Goal: Transaction & Acquisition: Purchase product/service

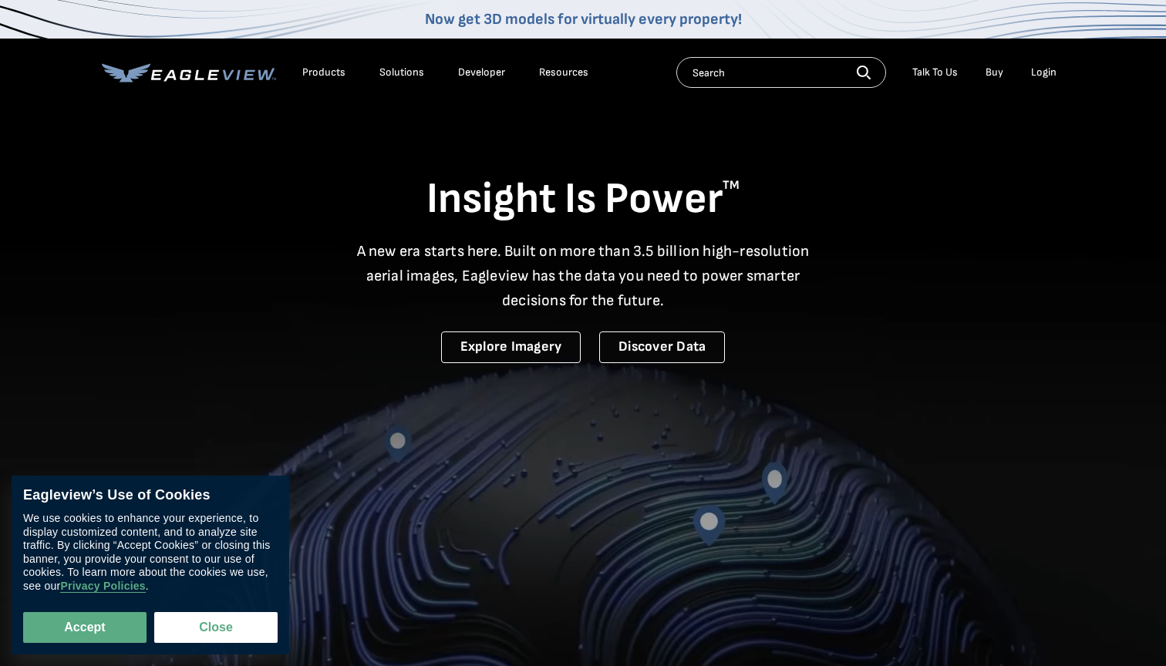
click at [1042, 71] on div "Login" at bounding box center [1043, 73] width 25 height 14
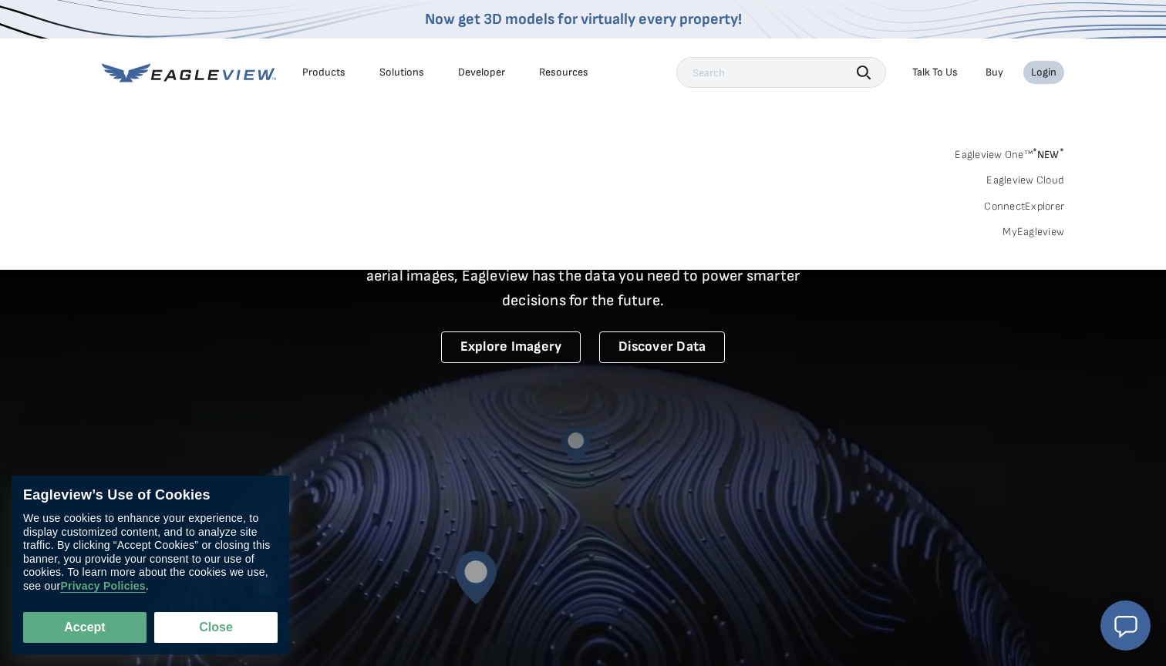
click at [1040, 72] on div "Login" at bounding box center [1043, 73] width 25 height 14
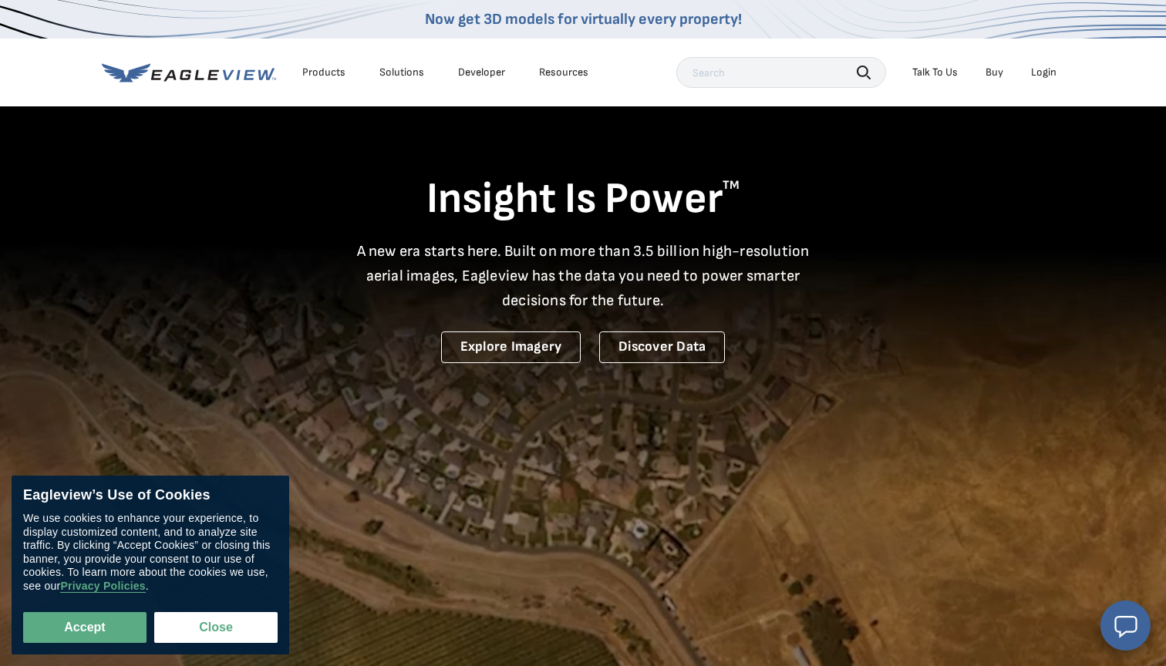
click at [1038, 74] on div "Login" at bounding box center [1043, 73] width 25 height 14
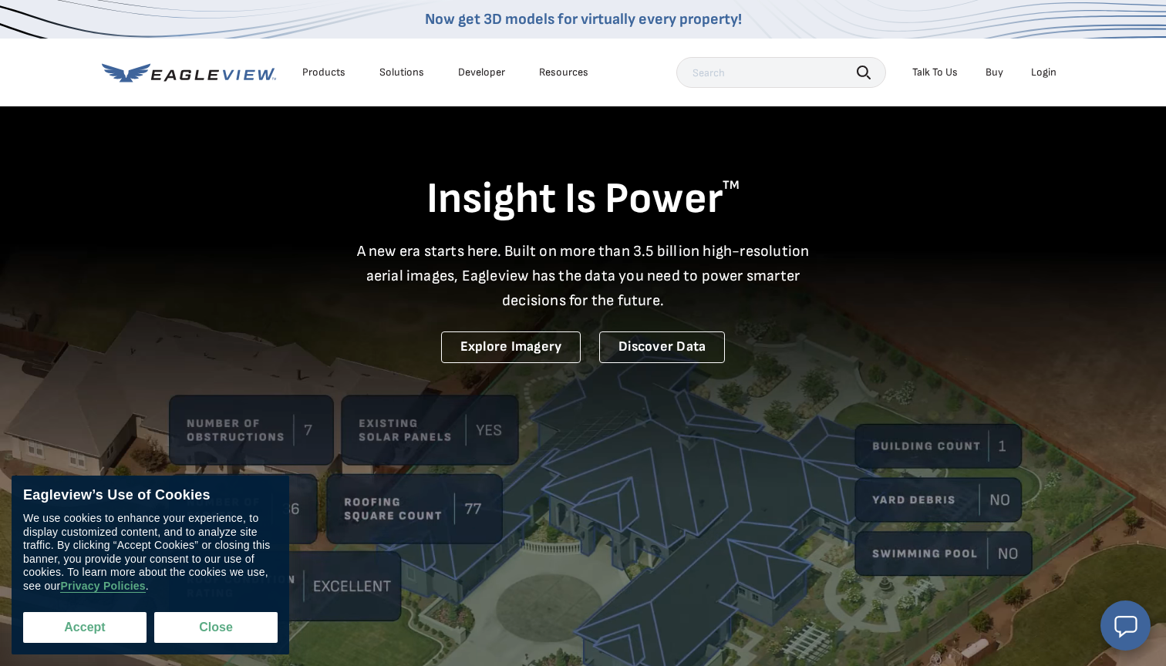
click at [95, 634] on button "Accept" at bounding box center [84, 627] width 123 height 31
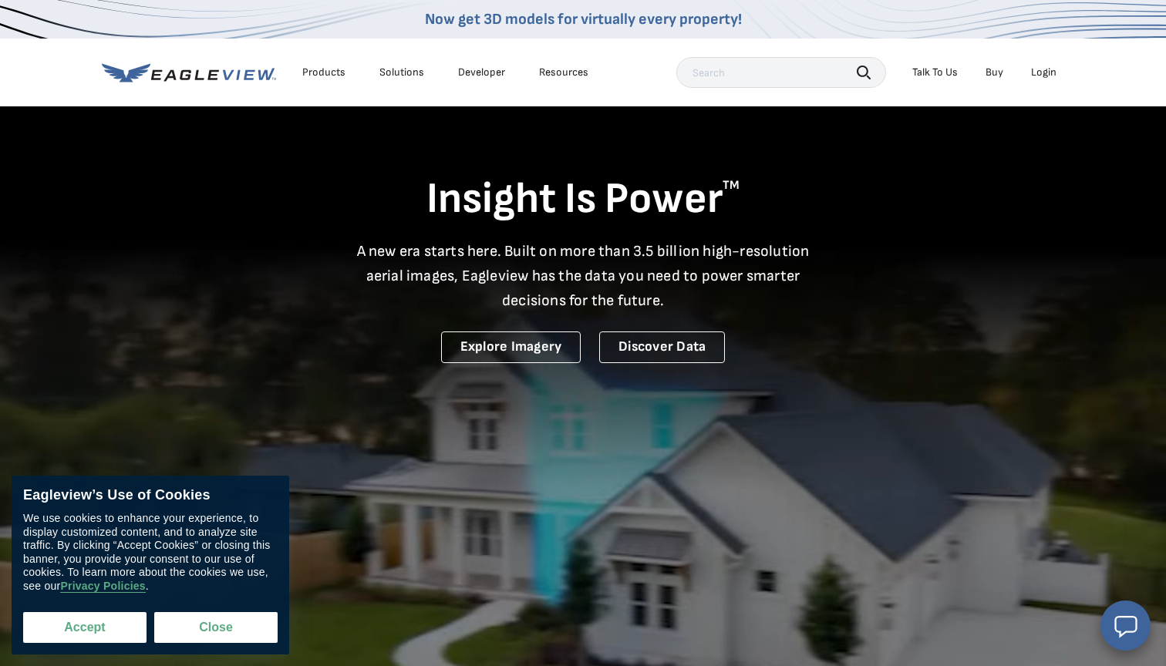
checkbox input "true"
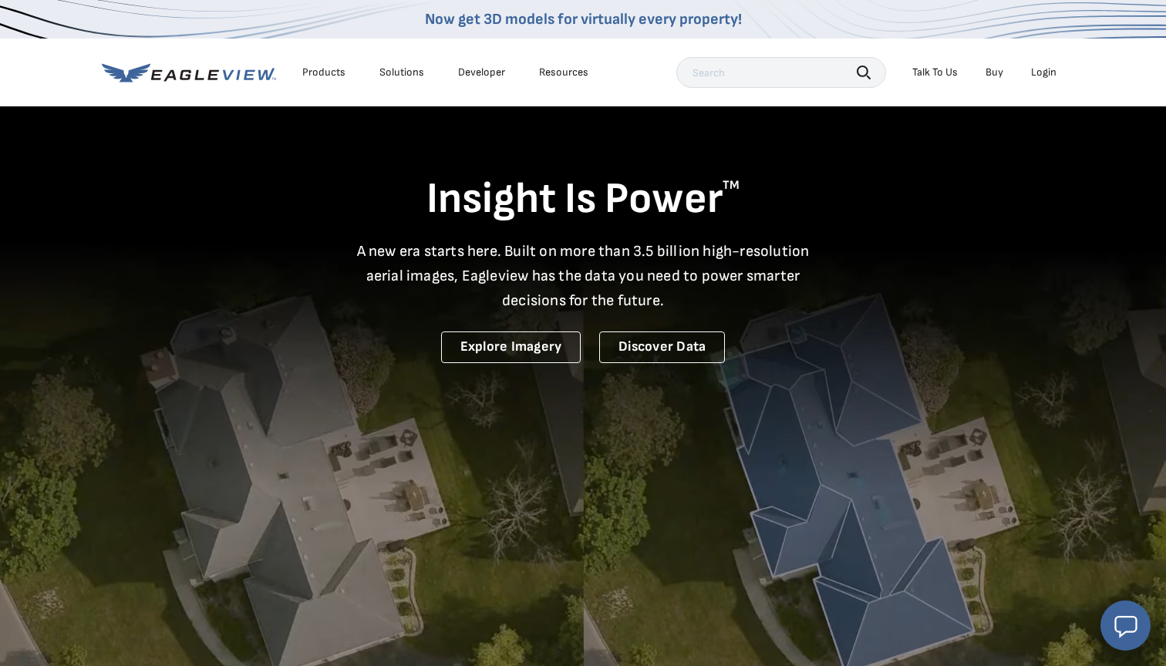
click at [1040, 72] on div "Login" at bounding box center [1043, 73] width 25 height 14
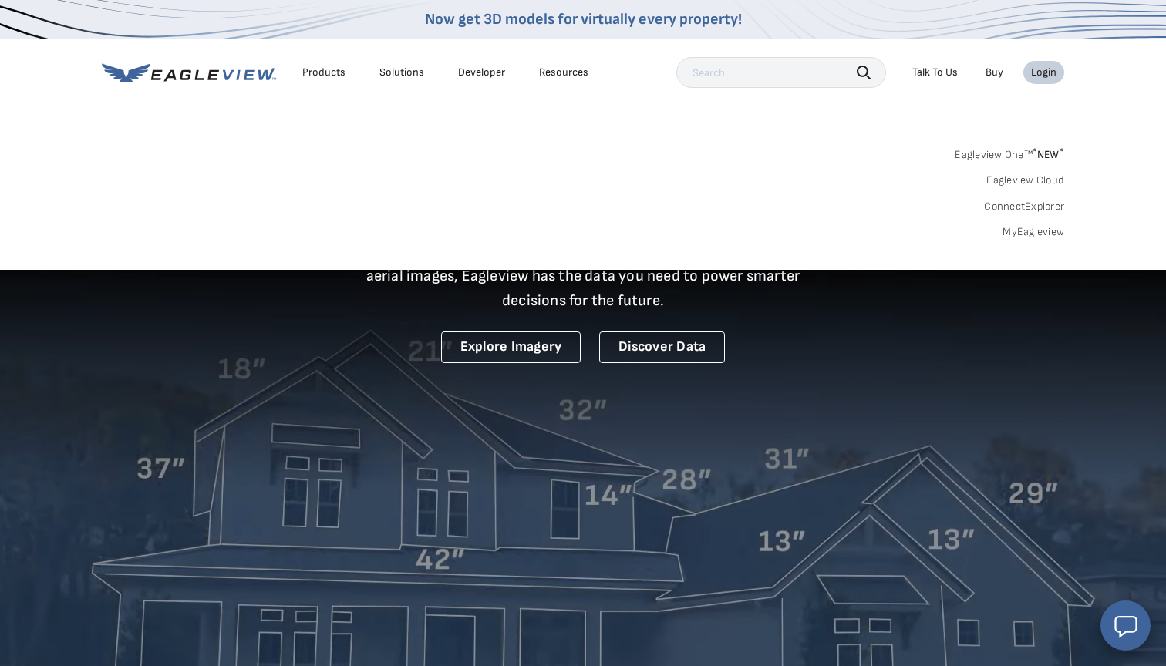
click at [1005, 152] on link "Eagleview One™ * NEW *" at bounding box center [1008, 152] width 109 height 18
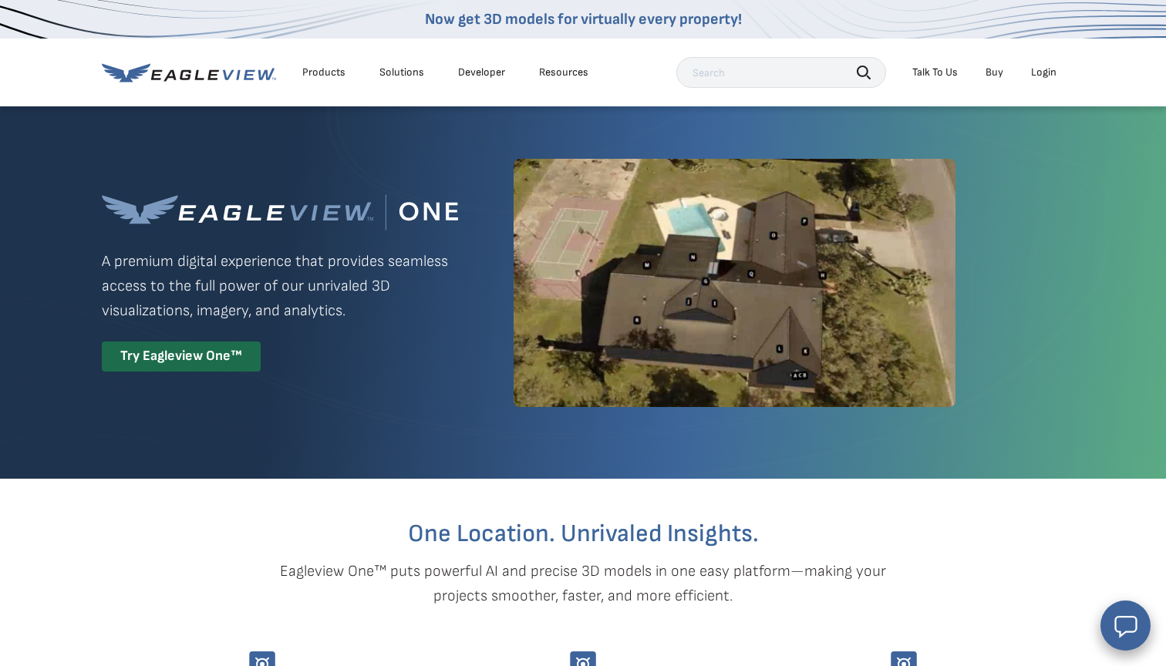
click at [1048, 73] on div "Login" at bounding box center [1043, 73] width 25 height 14
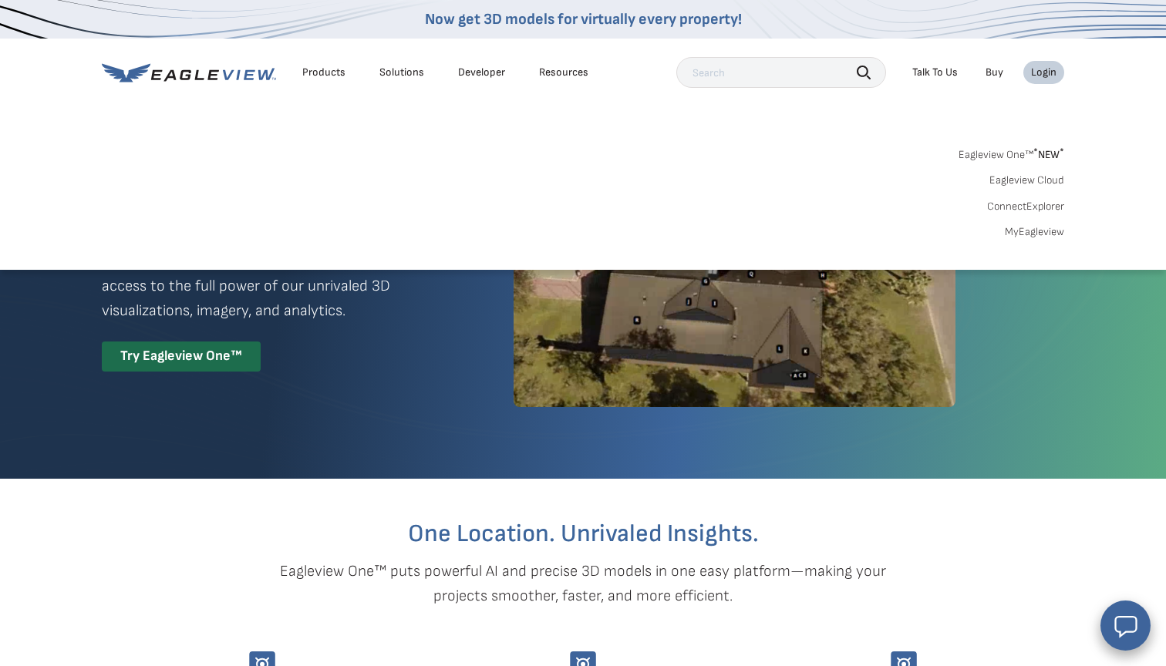
click at [1031, 234] on link "MyEagleview" at bounding box center [1034, 232] width 59 height 14
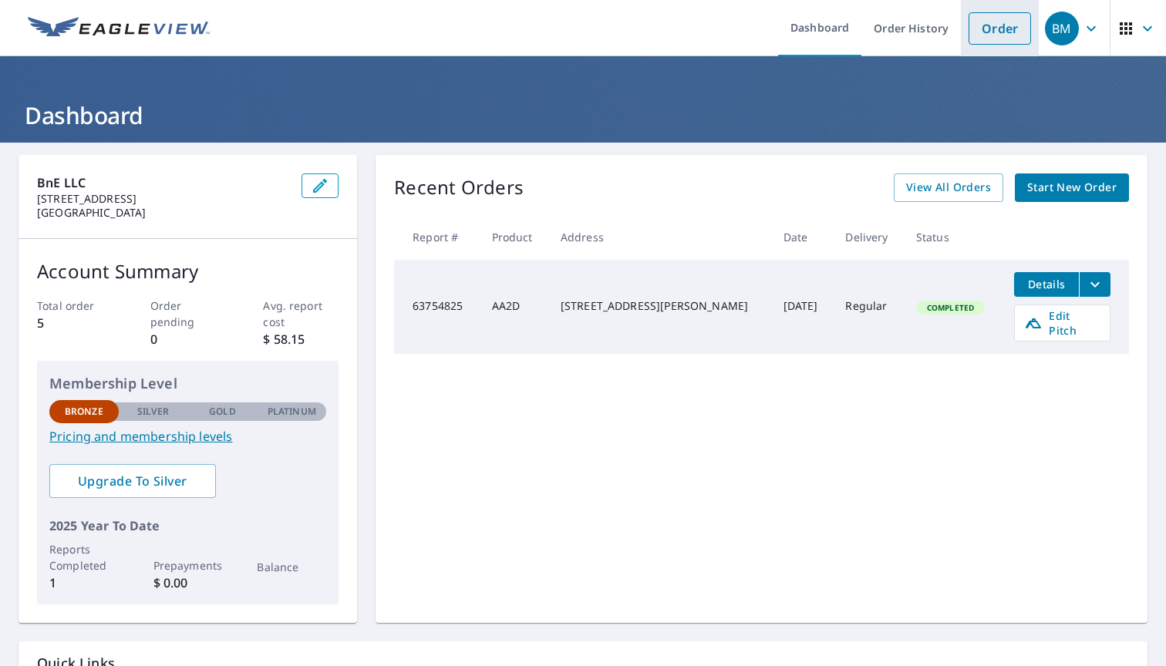
click at [1011, 28] on link "Order" at bounding box center [999, 28] width 62 height 32
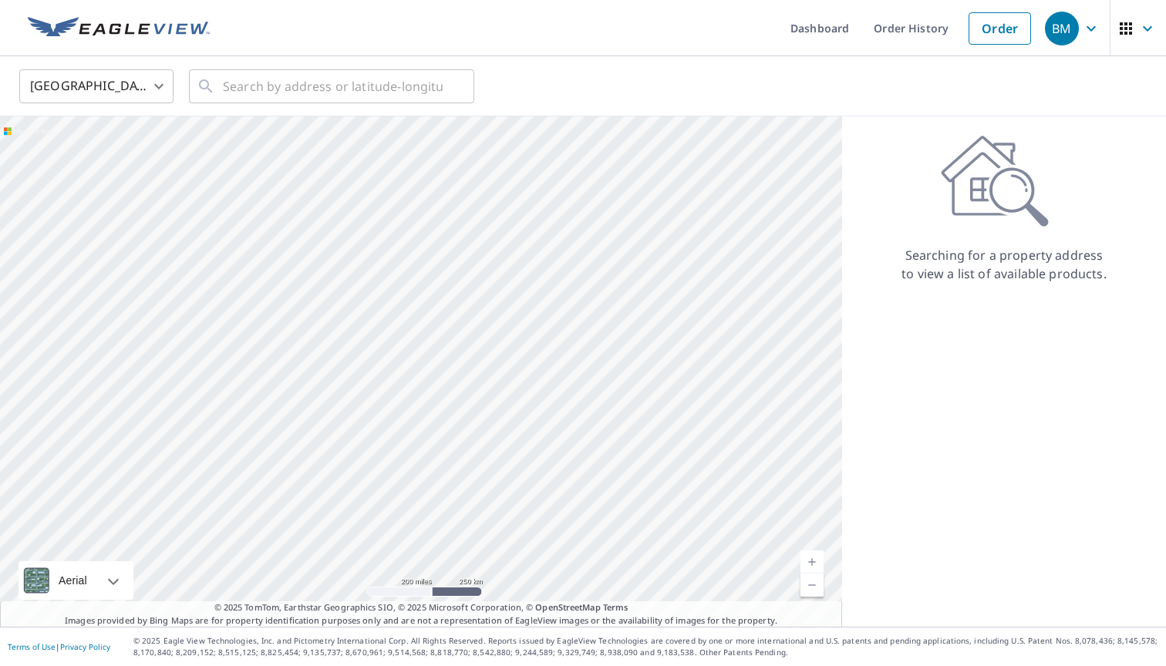
click at [655, 297] on div at bounding box center [421, 371] width 842 height 510
drag, startPoint x: 707, startPoint y: 263, endPoint x: 503, endPoint y: 325, distance: 213.4
click at [478, 333] on div at bounding box center [421, 371] width 842 height 510
drag, startPoint x: 663, startPoint y: 358, endPoint x: 530, endPoint y: 359, distance: 133.4
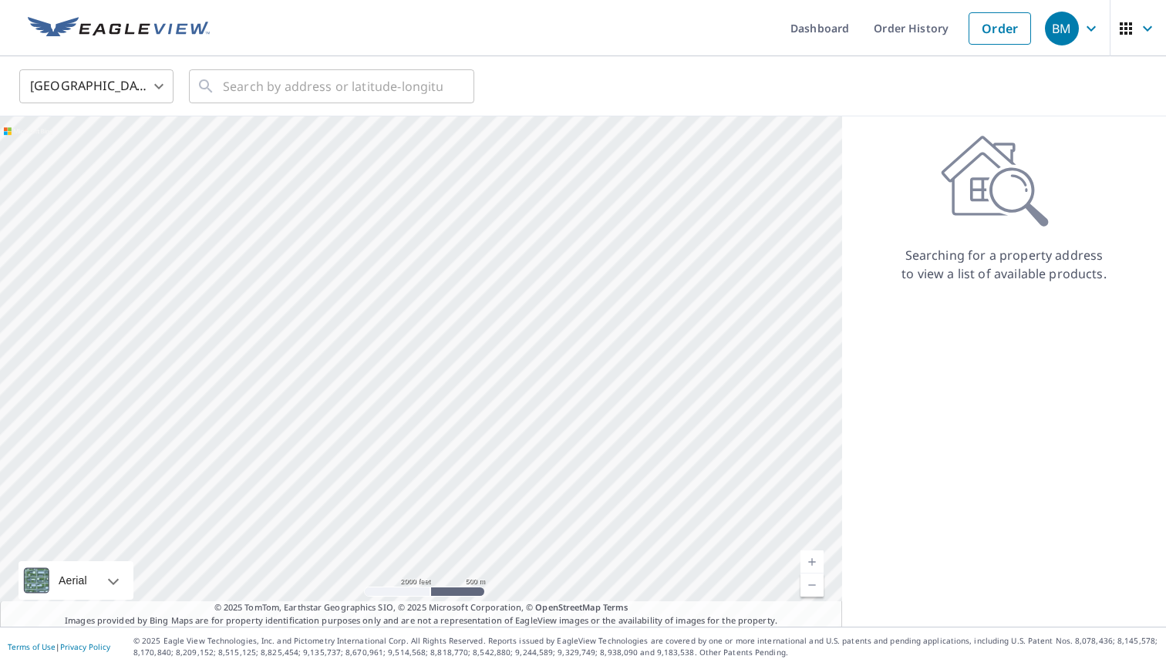
click at [530, 359] on div at bounding box center [421, 371] width 842 height 510
click at [230, 82] on input "text" at bounding box center [333, 86] width 220 height 43
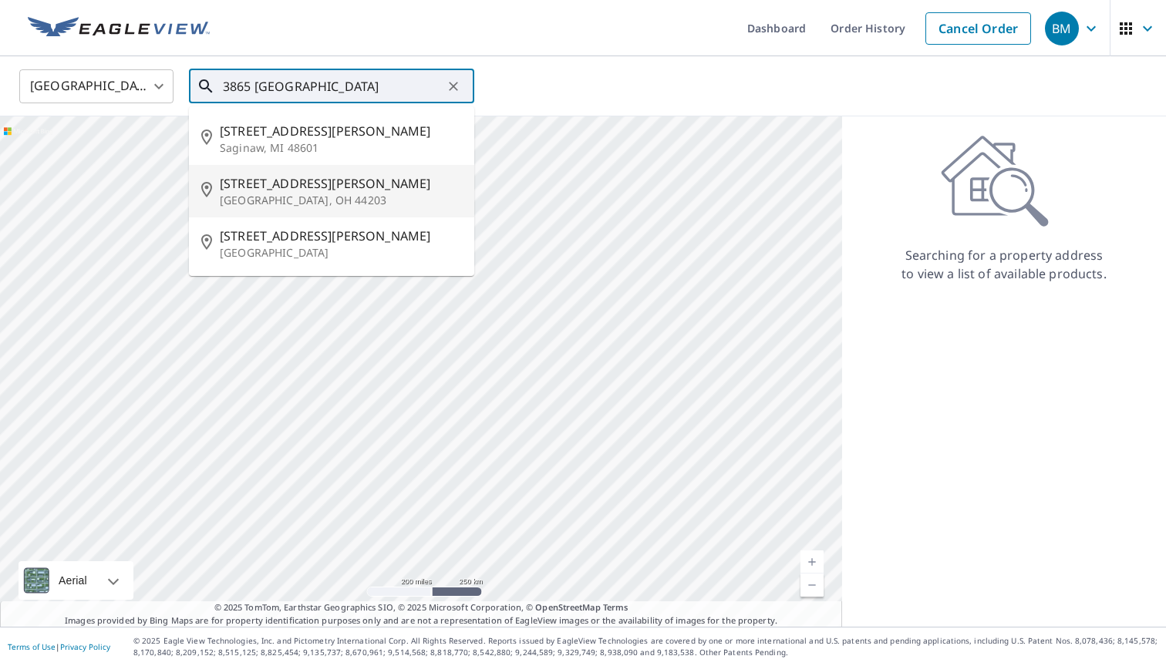
click at [258, 193] on p "Barberton, OH 44203" at bounding box center [341, 200] width 242 height 15
type input "3865 Wadsworth Rd Barberton, OH 44203"
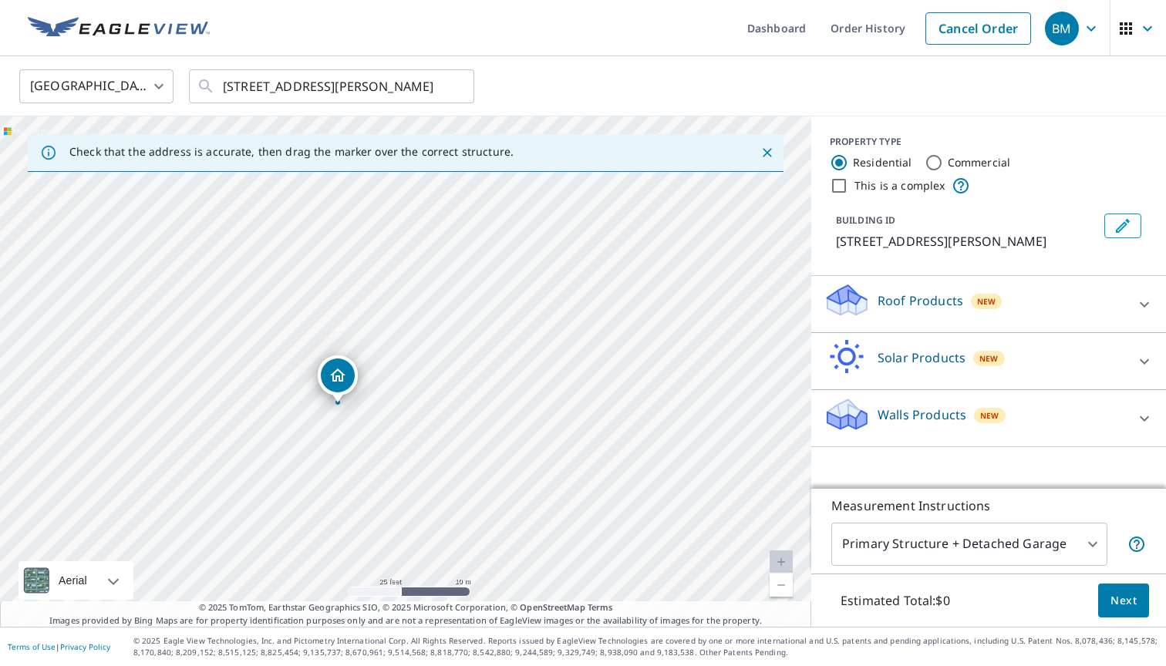
drag, startPoint x: 382, startPoint y: 320, endPoint x: 433, endPoint y: 475, distance: 163.3
click at [432, 476] on div "3865 Wadsworth Rd Norton, OH 44203" at bounding box center [405, 371] width 811 height 510
drag, startPoint x: 416, startPoint y: 391, endPoint x: 410, endPoint y: 447, distance: 56.6
click at [406, 448] on div "3865 Wadsworth Rd Norton, OH 44203" at bounding box center [405, 371] width 811 height 510
click at [1146, 416] on icon at bounding box center [1144, 418] width 19 height 19
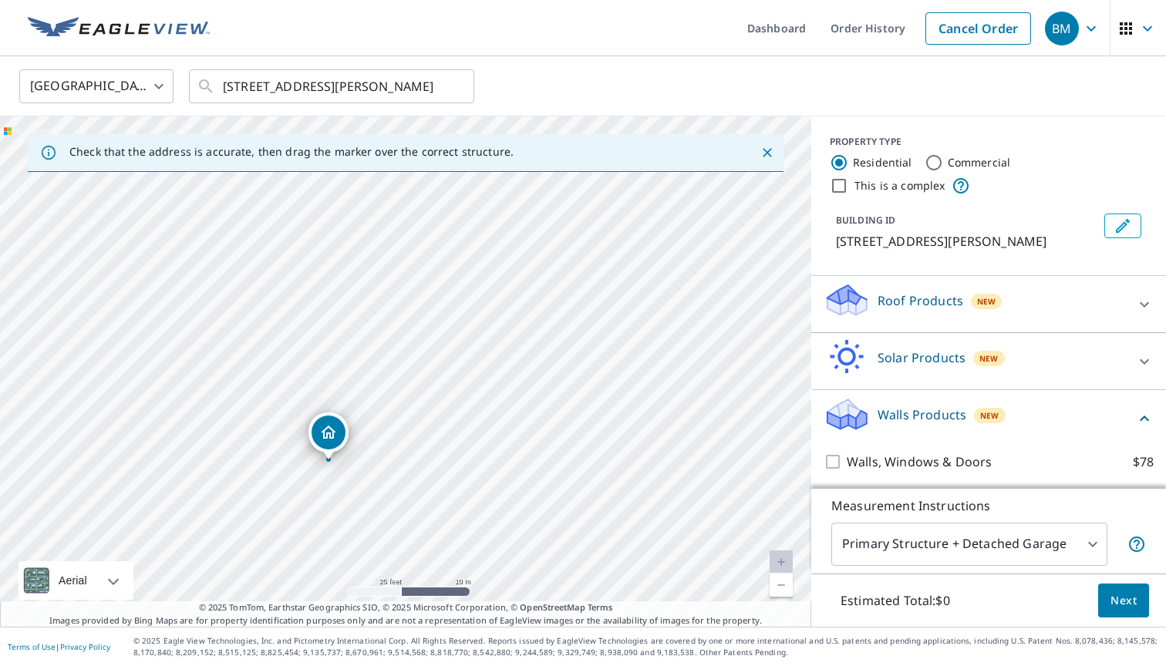
click at [1089, 537] on body "BM BM Dashboard Order History Cancel Order BM United States US ​ 3865 Wadsworth…" at bounding box center [583, 333] width 1166 height 666
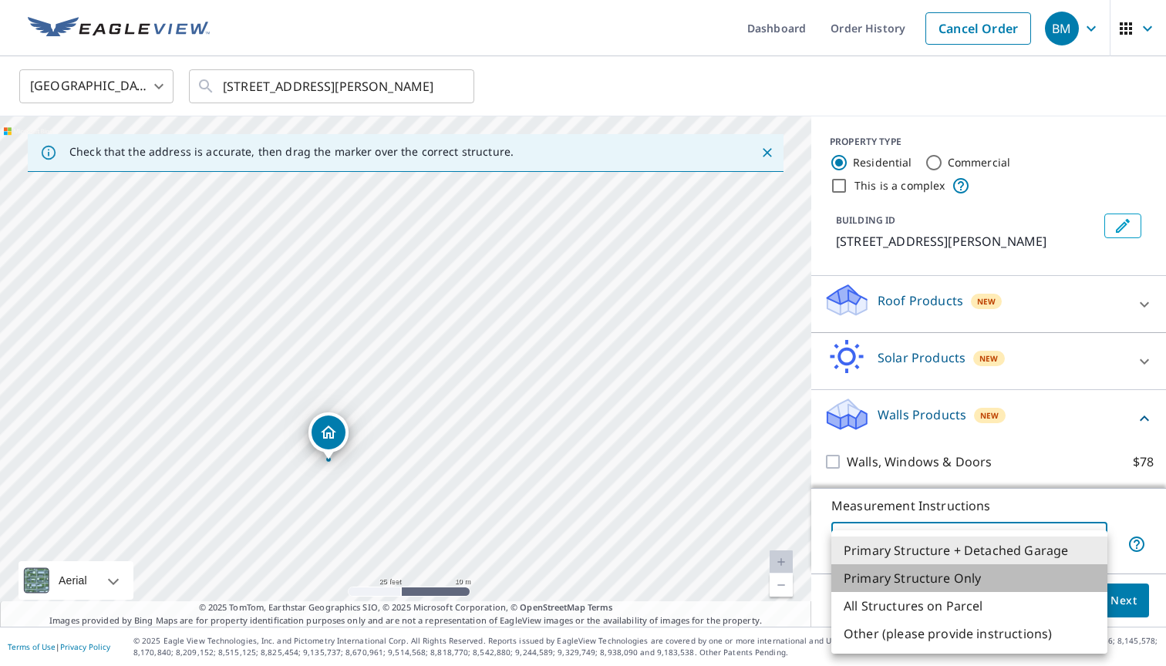
click at [985, 582] on li "Primary Structure Only" at bounding box center [969, 578] width 276 height 28
type input "2"
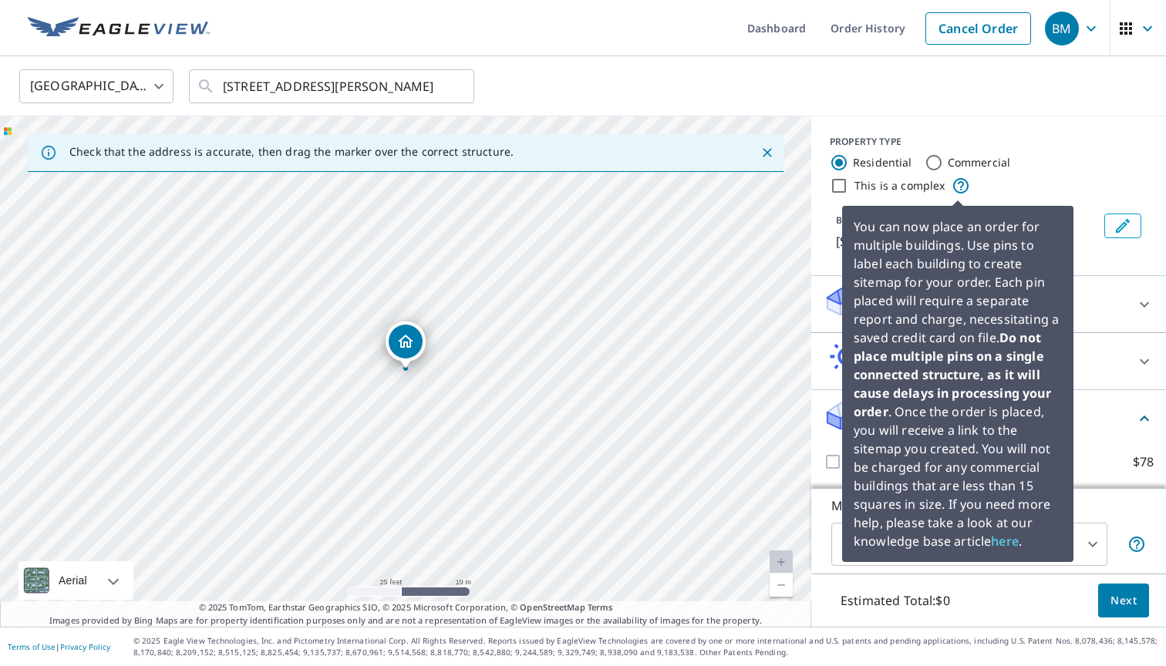
click at [958, 183] on icon at bounding box center [960, 186] width 19 height 19
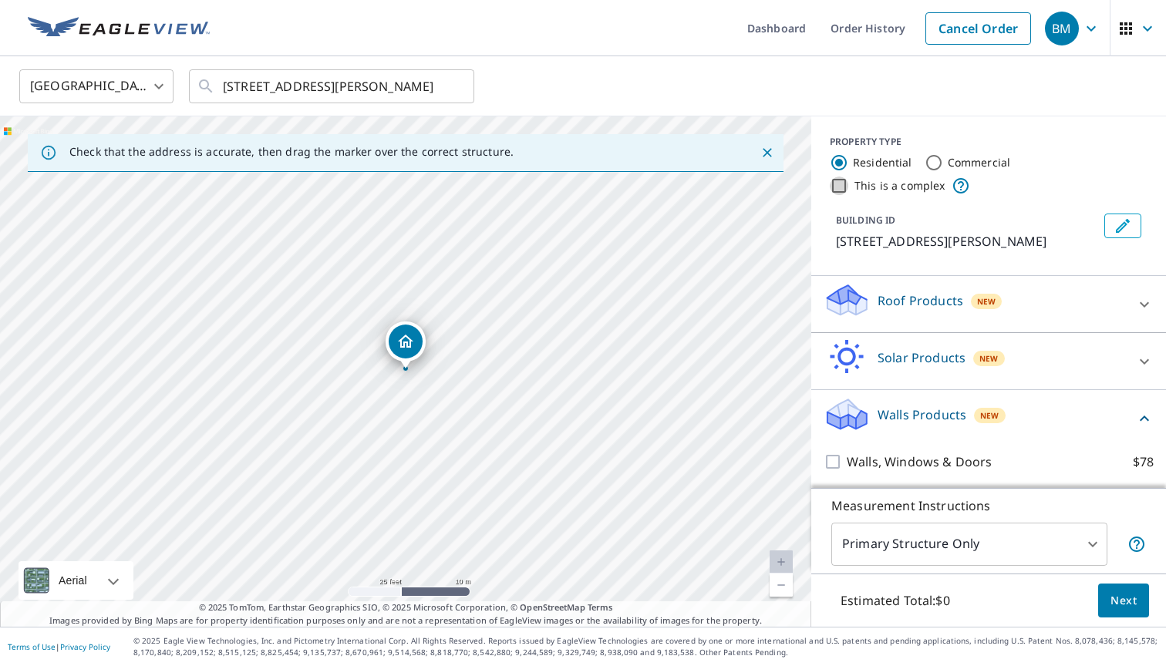
click at [840, 185] on input "This is a complex" at bounding box center [839, 186] width 19 height 19
checkbox input "true"
radio input "false"
radio input "true"
type input "4"
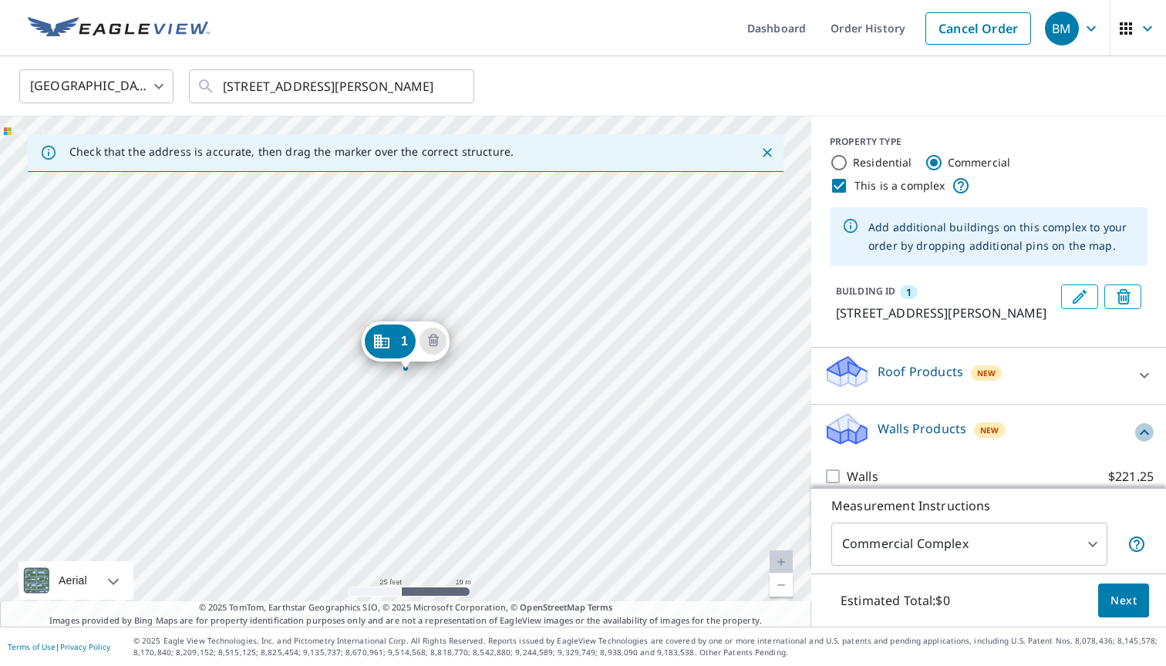
click at [1141, 442] on icon at bounding box center [1144, 432] width 19 height 19
click at [1140, 442] on icon at bounding box center [1144, 432] width 19 height 19
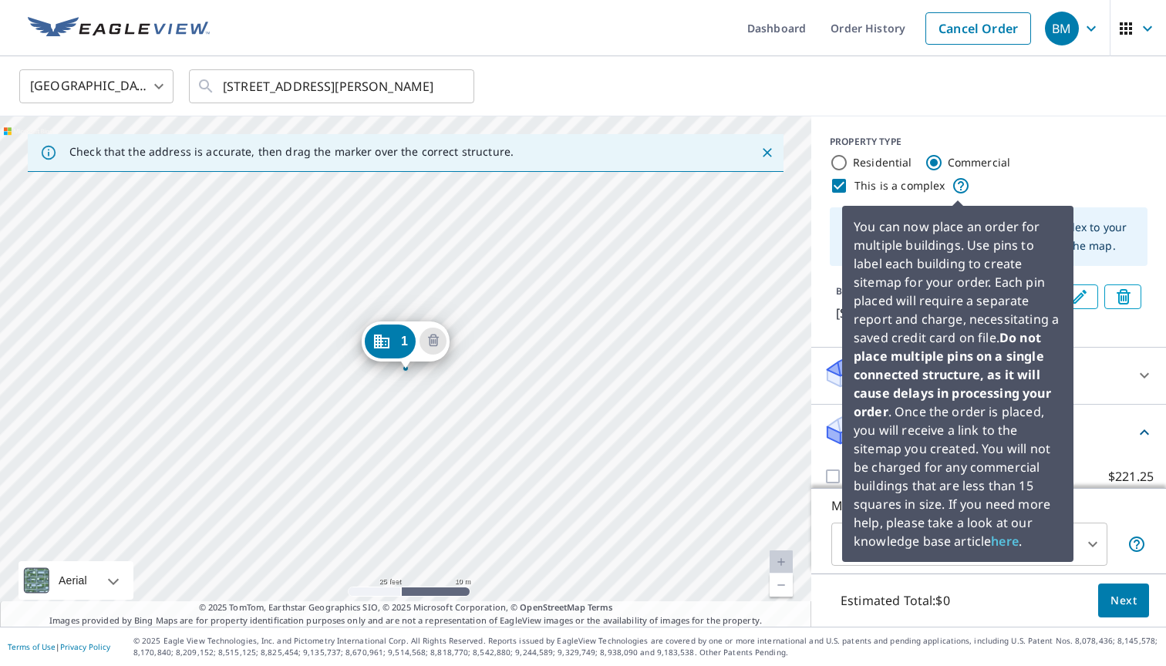
click at [954, 180] on icon at bounding box center [960, 185] width 15 height 15
drag, startPoint x: 954, startPoint y: 180, endPoint x: 930, endPoint y: 184, distance: 25.0
click at [953, 182] on icon at bounding box center [960, 185] width 15 height 15
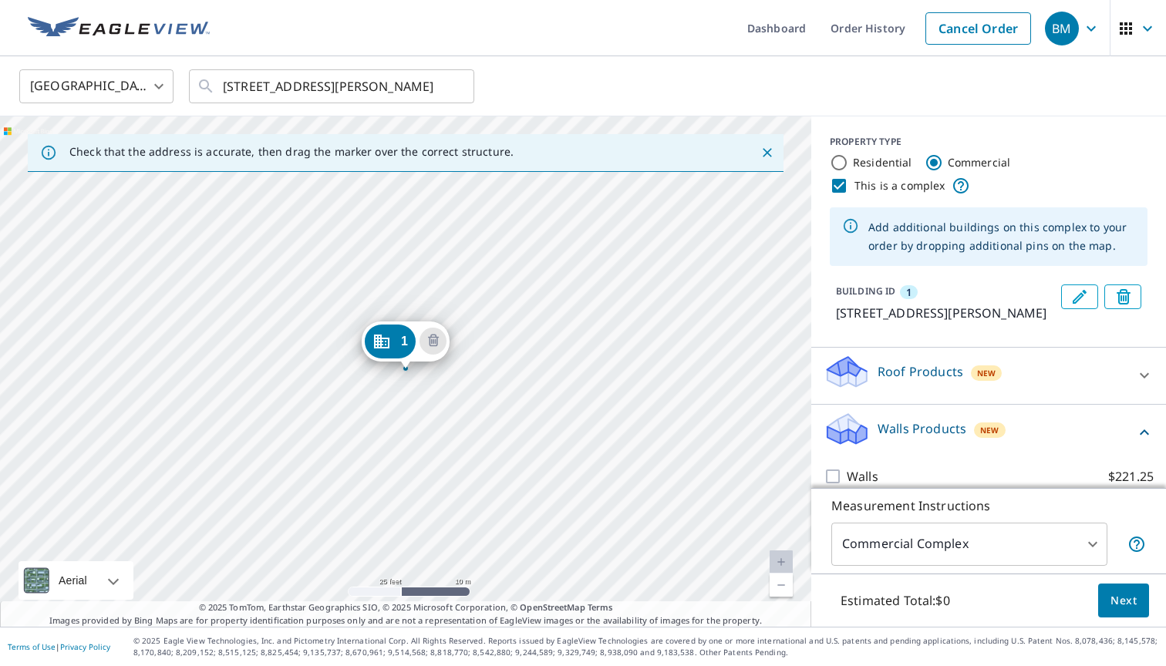
click at [835, 181] on input "This is a complex" at bounding box center [839, 186] width 19 height 19
checkbox input "false"
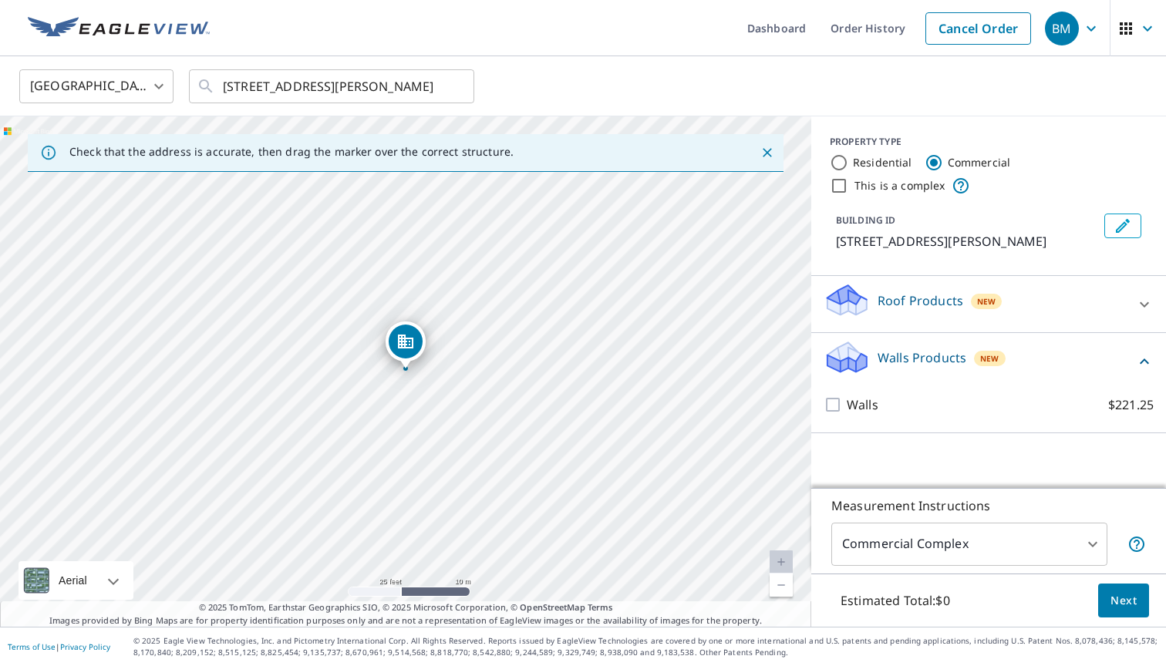
click at [839, 157] on input "Residential" at bounding box center [839, 162] width 19 height 19
radio input "true"
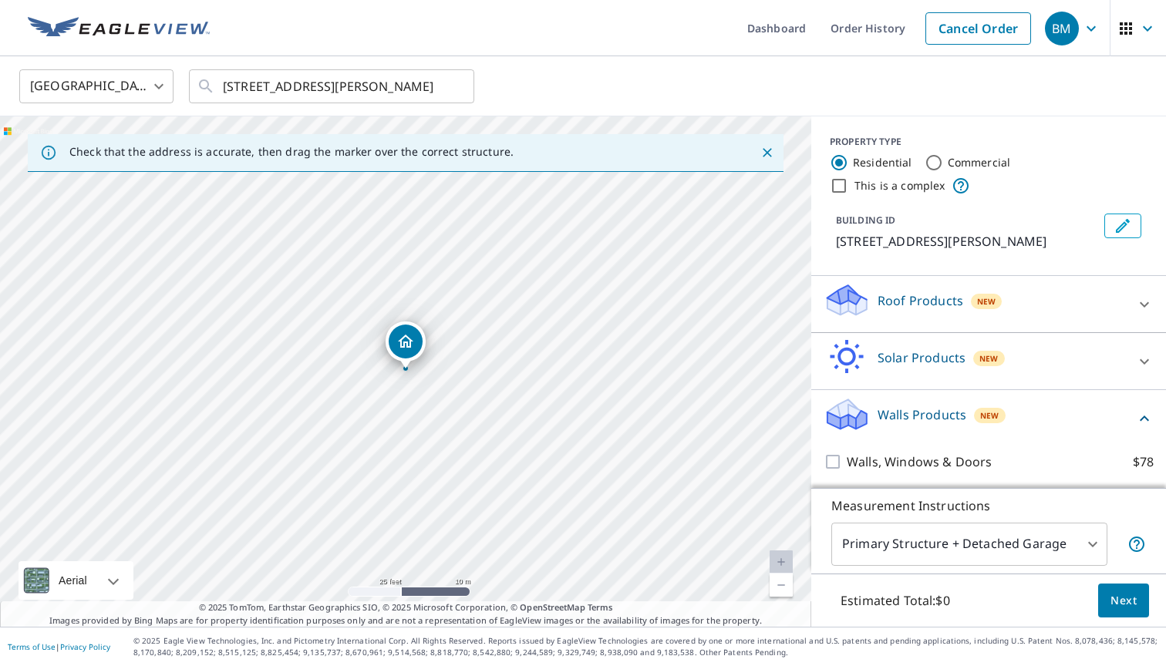
type input "1"
